Goal: Task Accomplishment & Management: Use online tool/utility

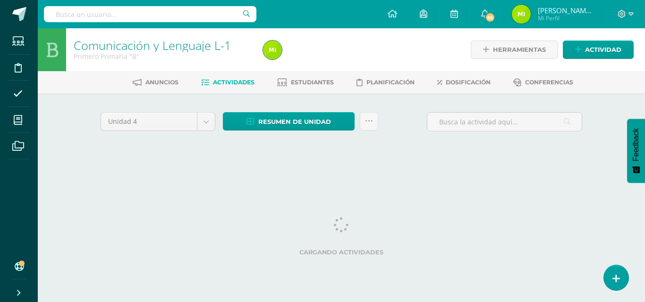
click at [208, 134] on div "Unidad 4 Unidad 1 Unidad 2 Unidad 3 Unidad 4" at bounding box center [158, 125] width 122 height 27
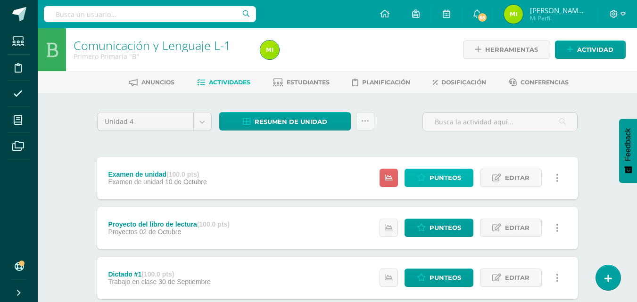
click at [425, 179] on icon at bounding box center [421, 178] width 9 height 8
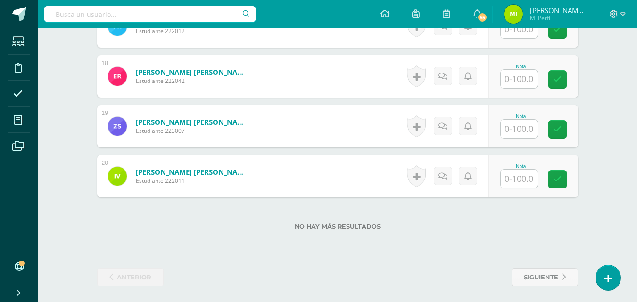
scroll to position [1123, 0]
click at [522, 179] on input "text" at bounding box center [519, 178] width 37 height 18
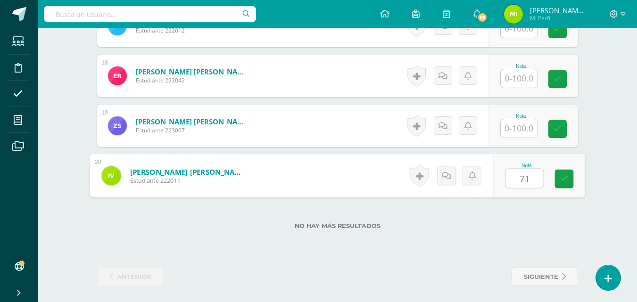
type input "71"
click at [530, 134] on input "text" at bounding box center [519, 128] width 37 height 18
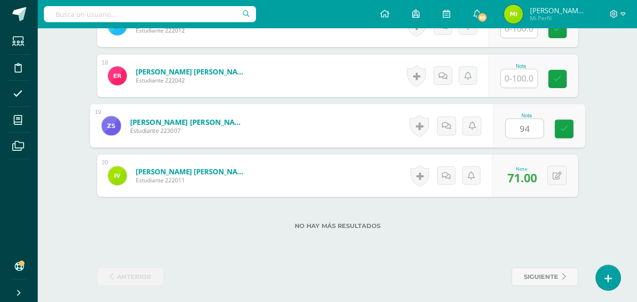
type input "94"
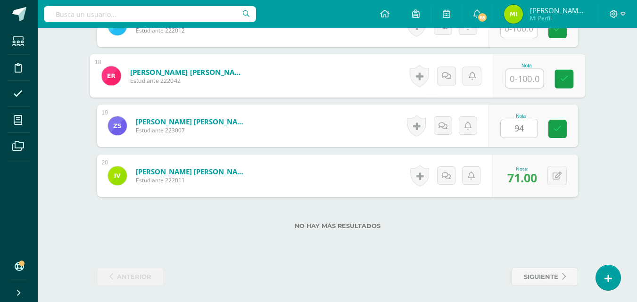
click at [527, 85] on input "text" at bounding box center [525, 78] width 38 height 19
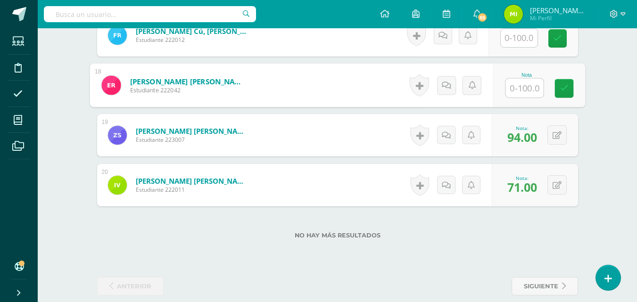
scroll to position [1126, 0]
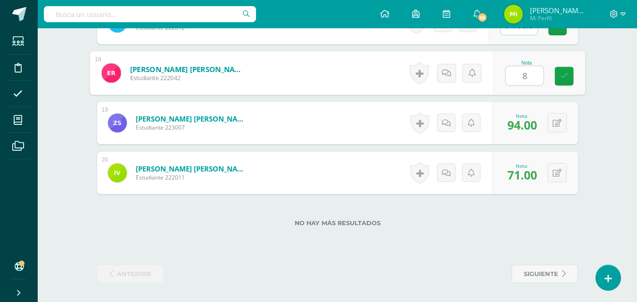
type input "84"
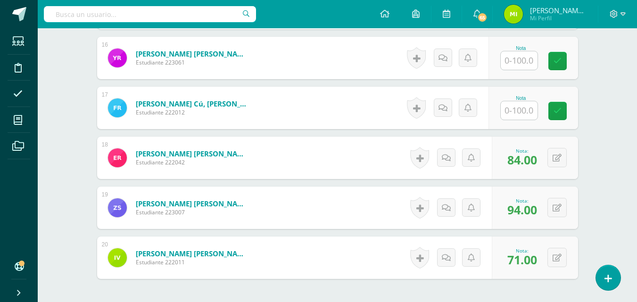
scroll to position [1029, 0]
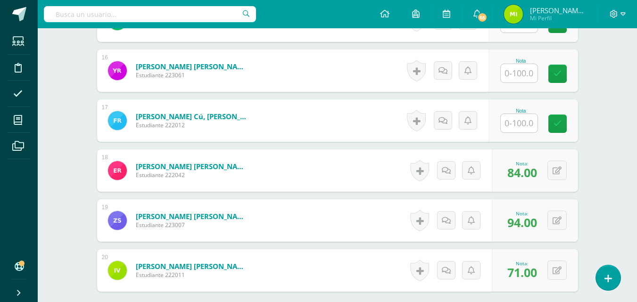
click at [522, 113] on div "Nota" at bounding box center [522, 111] width 42 height 5
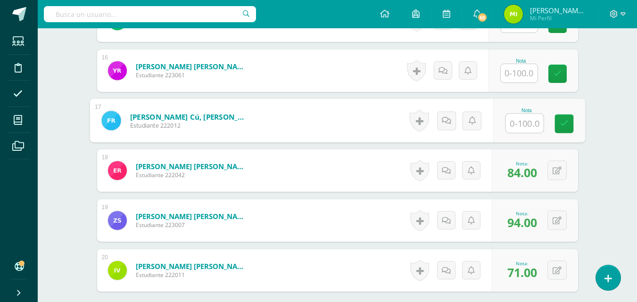
click at [522, 122] on input "text" at bounding box center [525, 123] width 38 height 19
type input "86"
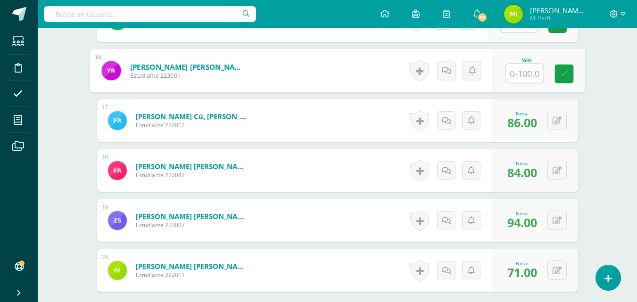
click at [524, 78] on input "text" at bounding box center [525, 73] width 38 height 19
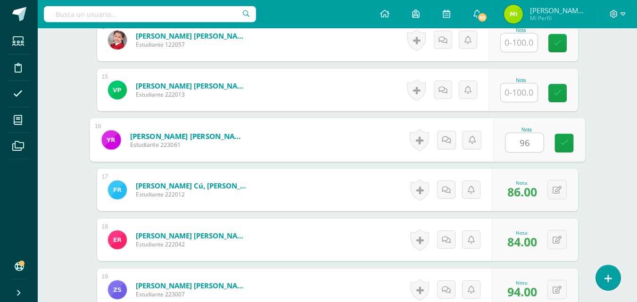
scroll to position [957, 0]
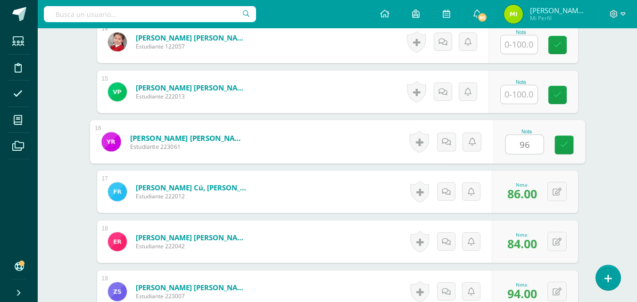
type input "96"
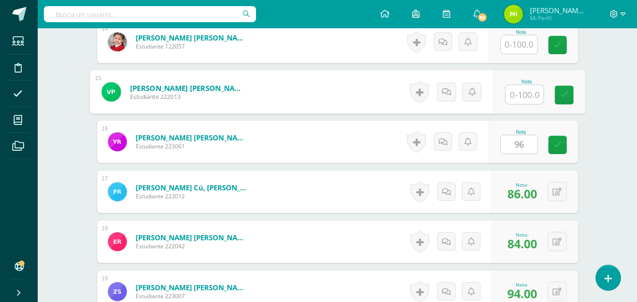
click at [524, 87] on input "text" at bounding box center [525, 94] width 38 height 19
click at [559, 149] on form "[PERSON_NAME] [PERSON_NAME] Estudiante 223061 Nota 96 0 [GEOGRAPHIC_DATA]" at bounding box center [337, 142] width 481 height 42
type input "96"
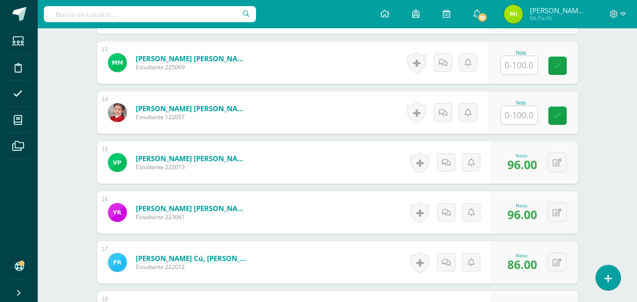
scroll to position [880, 0]
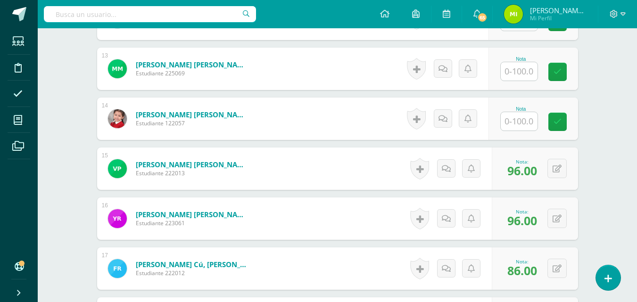
click at [528, 117] on input "text" at bounding box center [519, 121] width 37 height 18
type input "80"
click at [524, 73] on input "text" at bounding box center [519, 71] width 37 height 18
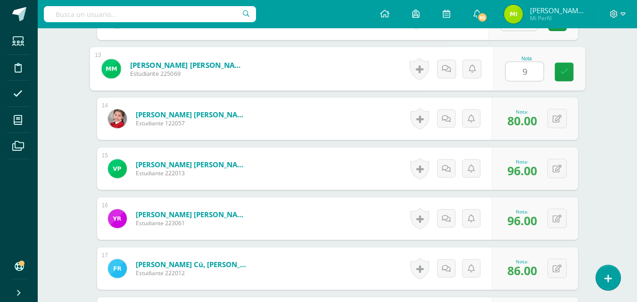
type input "92"
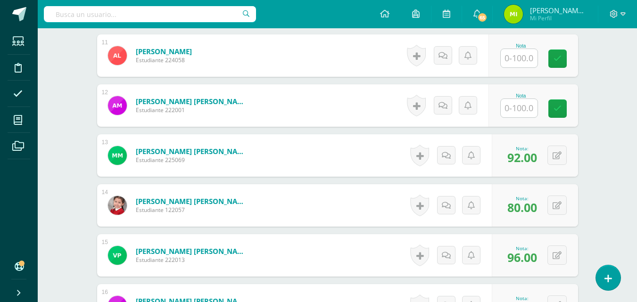
scroll to position [793, 0]
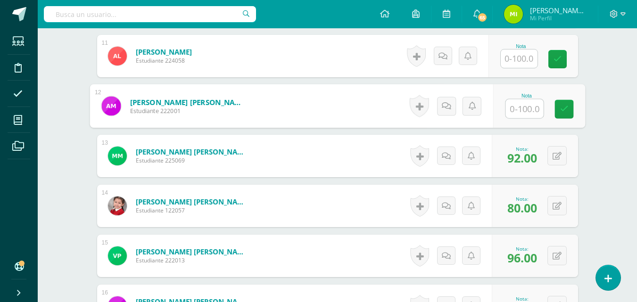
click at [536, 106] on input "text" at bounding box center [525, 109] width 38 height 19
type input "94"
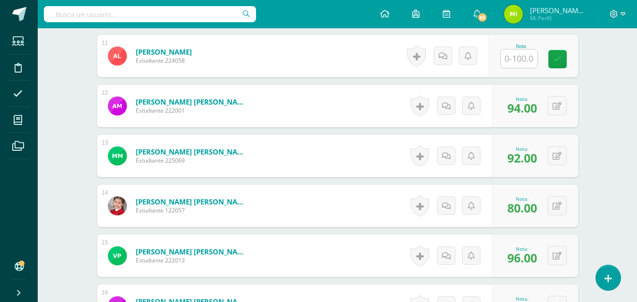
click at [527, 58] on input "text" at bounding box center [519, 59] width 37 height 18
type input "86"
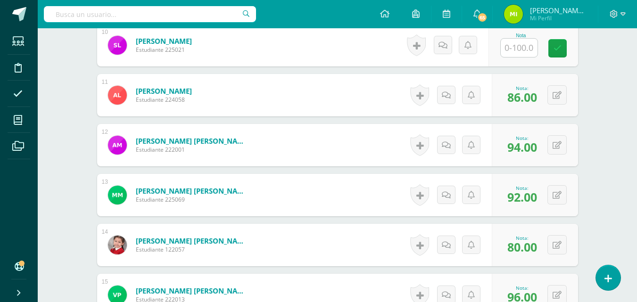
scroll to position [725, 0]
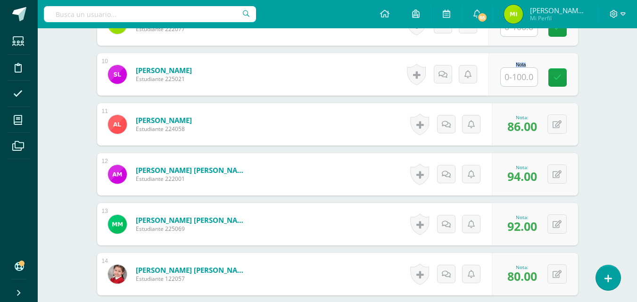
drag, startPoint x: 527, startPoint y: 70, endPoint x: 527, endPoint y: 82, distance: 11.8
click at [527, 82] on div "Nota" at bounding box center [534, 74] width 90 height 42
click at [522, 84] on input "text" at bounding box center [525, 77] width 38 height 19
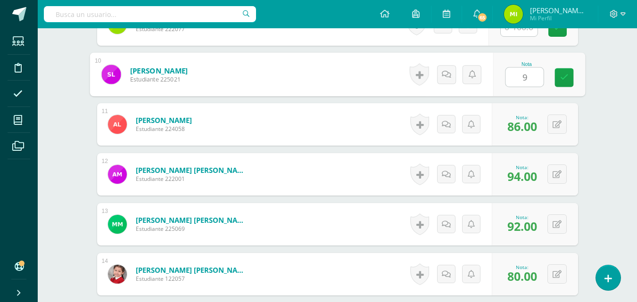
type input "94"
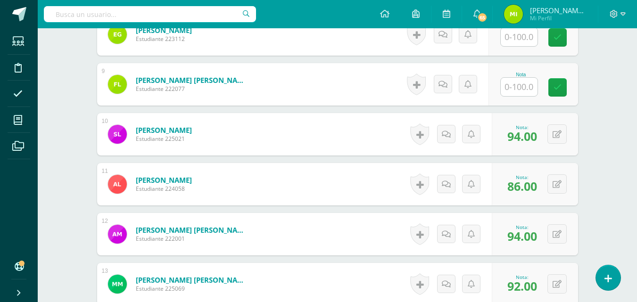
scroll to position [650, 0]
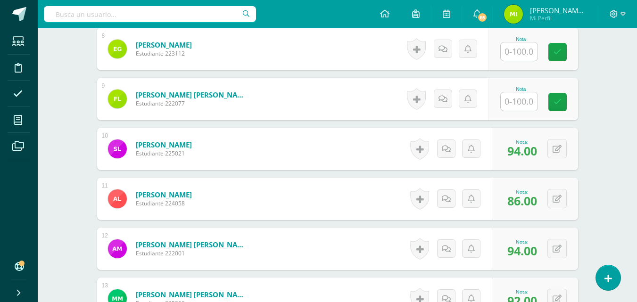
click at [518, 104] on input "text" at bounding box center [519, 101] width 37 height 18
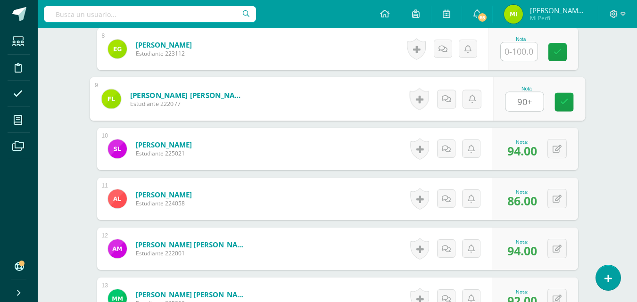
type input "90+}"
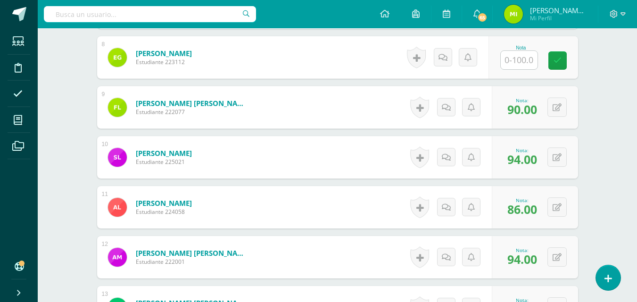
scroll to position [639, 0]
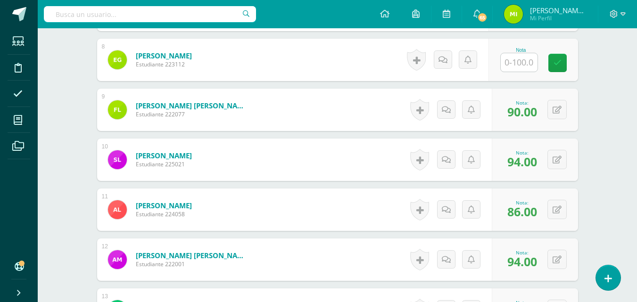
click at [520, 59] on input "text" at bounding box center [519, 62] width 37 height 18
type input "99"
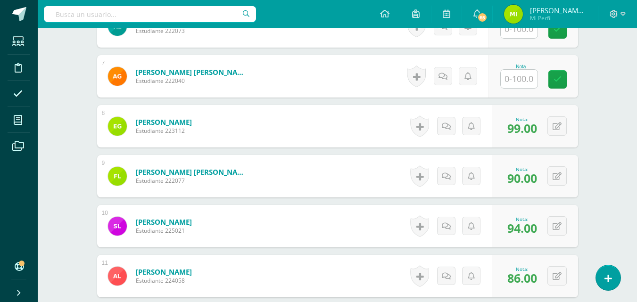
scroll to position [570, 0]
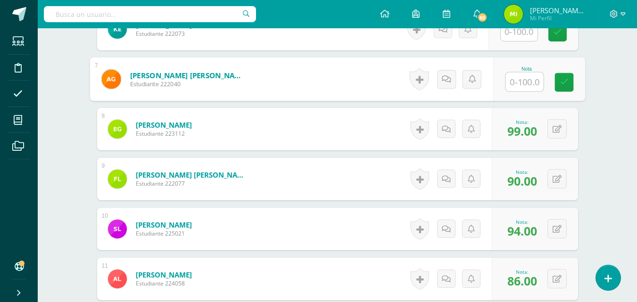
click at [517, 81] on input "text" at bounding box center [525, 82] width 38 height 19
type input "89"
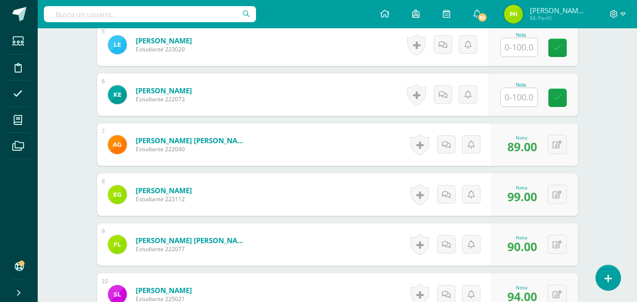
scroll to position [503, 0]
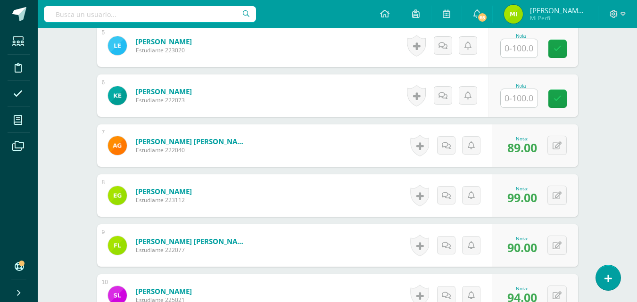
click at [517, 94] on input "text" at bounding box center [519, 98] width 37 height 18
type input "98"
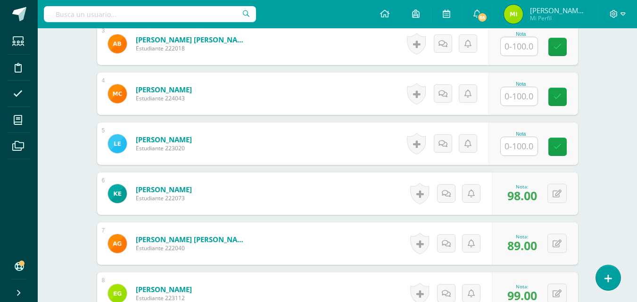
scroll to position [405, 0]
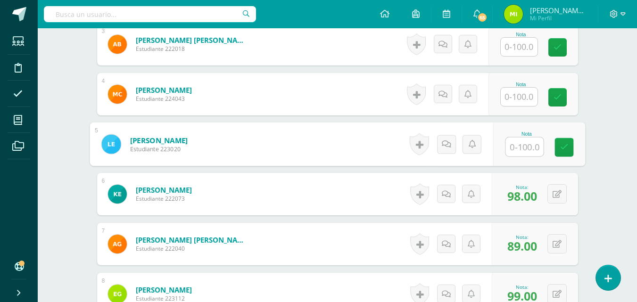
click at [533, 146] on input "text" at bounding box center [525, 147] width 38 height 19
type input "89"
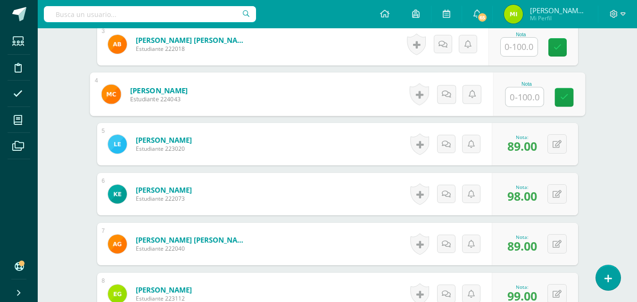
click at [523, 105] on input "text" at bounding box center [525, 97] width 38 height 19
type input "77"
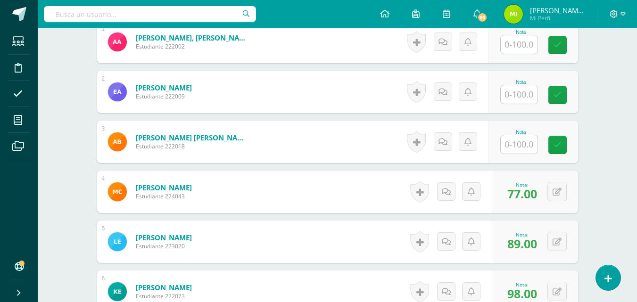
scroll to position [304, 0]
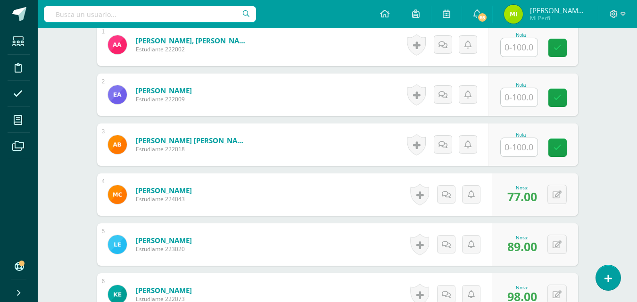
click at [516, 151] on input "text" at bounding box center [519, 147] width 37 height 18
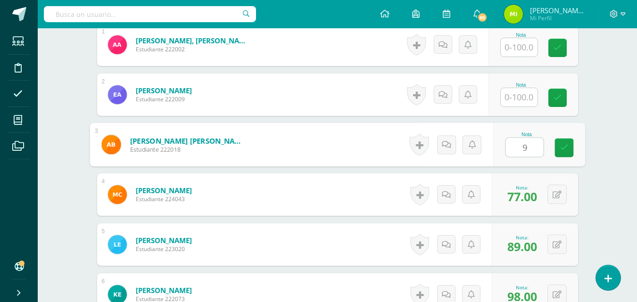
type input "99"
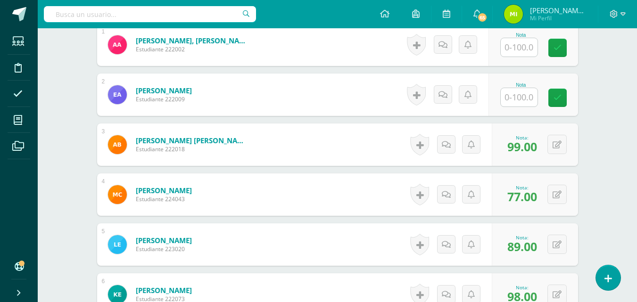
click at [517, 102] on input "text" at bounding box center [519, 97] width 37 height 18
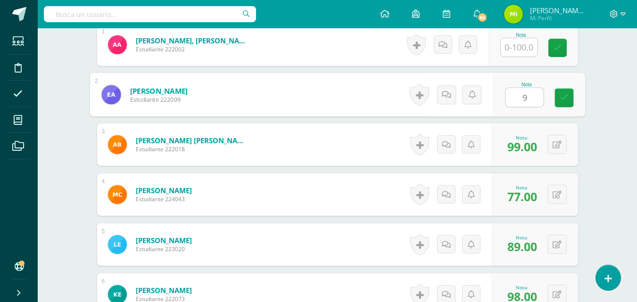
type input "94"
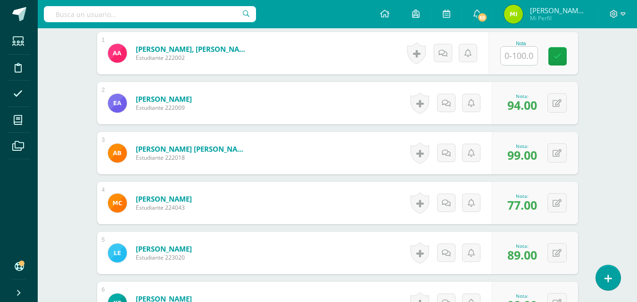
scroll to position [238, 0]
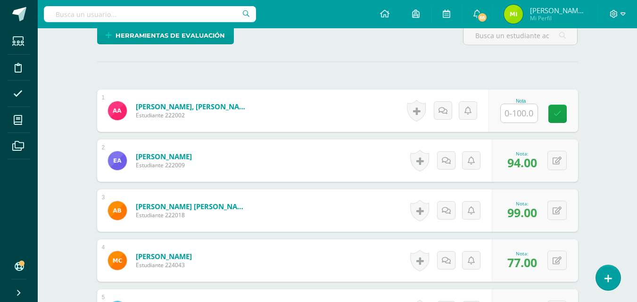
click at [519, 123] on input "text" at bounding box center [519, 113] width 37 height 18
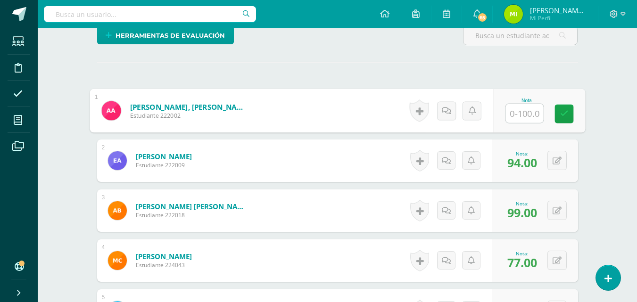
scroll to position [223, 0]
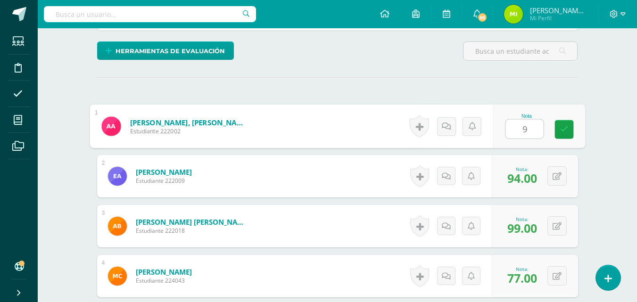
type input "96"
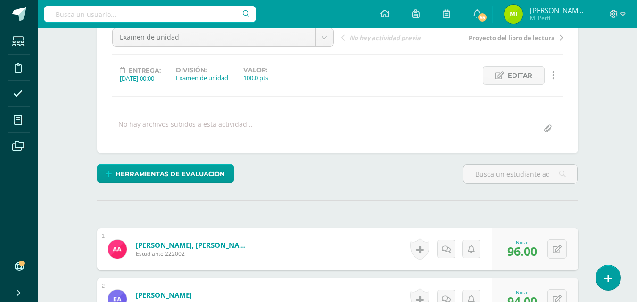
click at [342, 117] on div "Examen de unidad Examen de unidad Proyecto del libro de lectura Dictado #1 Huel…" at bounding box center [337, 83] width 451 height 110
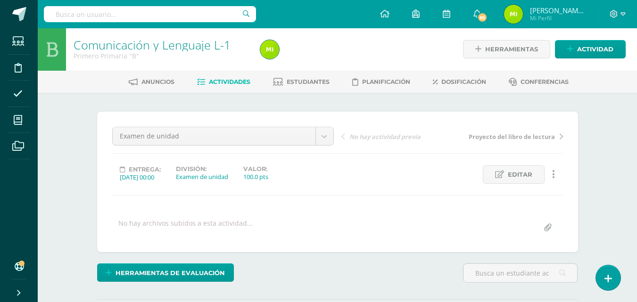
scroll to position [0, 0]
click at [243, 82] on span "Actividades" at bounding box center [230, 82] width 42 height 7
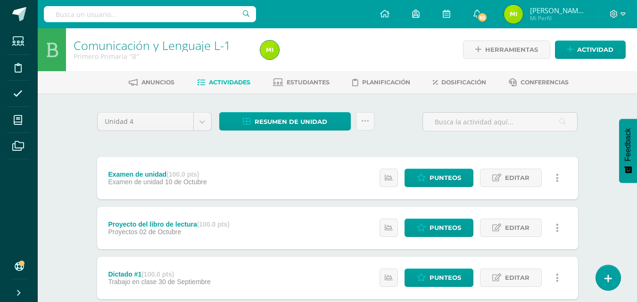
click at [243, 83] on span "Actividades" at bounding box center [230, 82] width 42 height 7
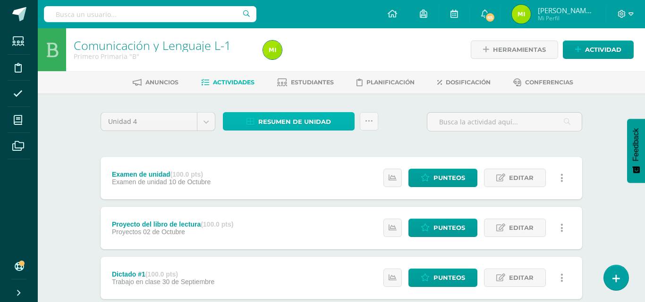
click at [284, 126] on span "Resumen de unidad" at bounding box center [294, 121] width 73 height 17
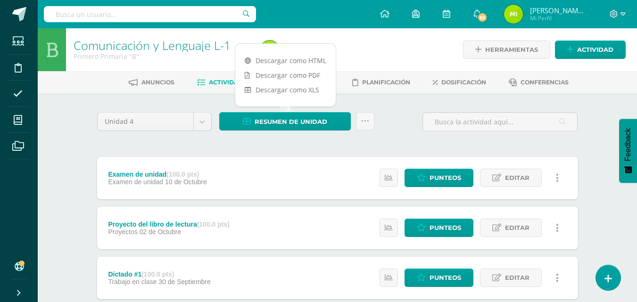
click at [296, 62] on link "Descargar como HTML" at bounding box center [285, 60] width 101 height 15
